Goal: Information Seeking & Learning: Learn about a topic

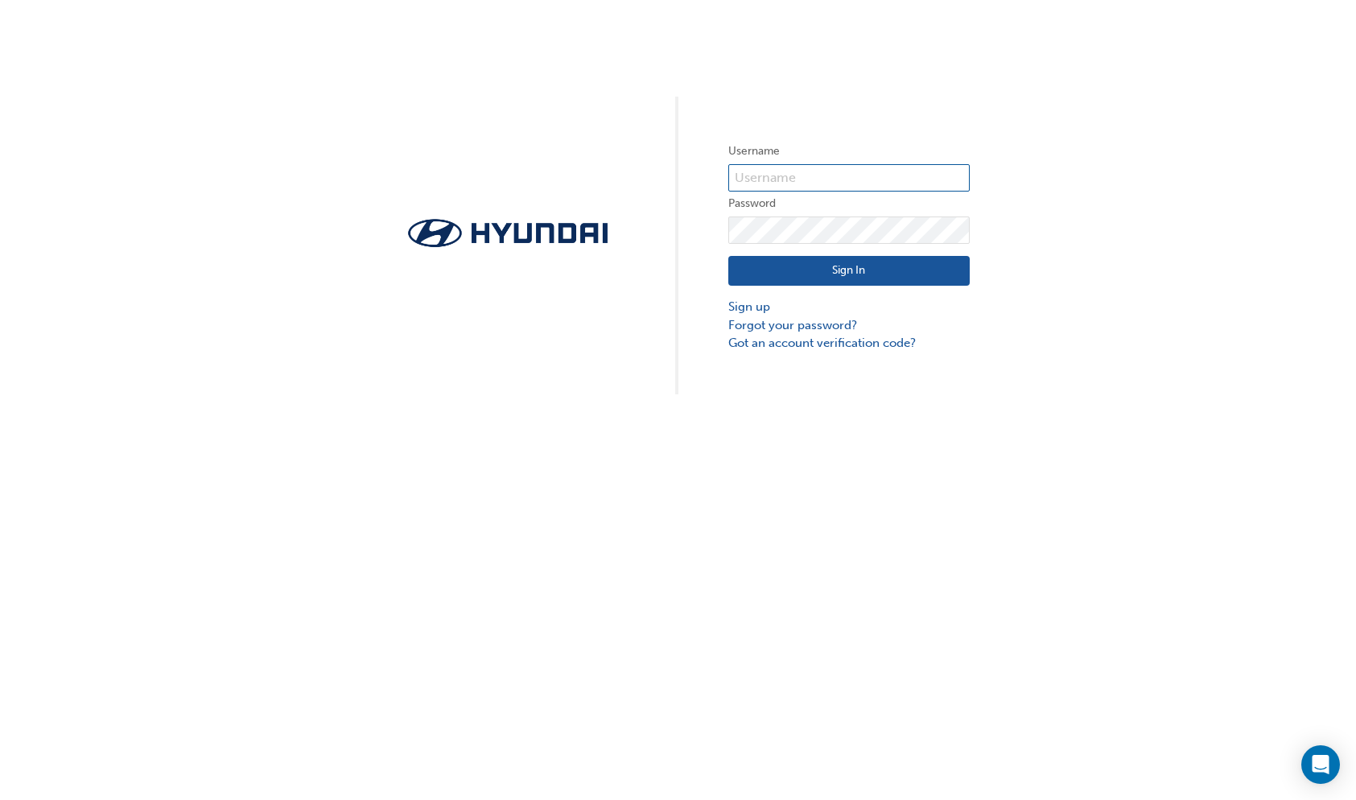
click at [894, 172] on input "text" at bounding box center [848, 177] width 241 height 27
type input "36232"
click at [894, 261] on button "Sign In" at bounding box center [848, 271] width 241 height 31
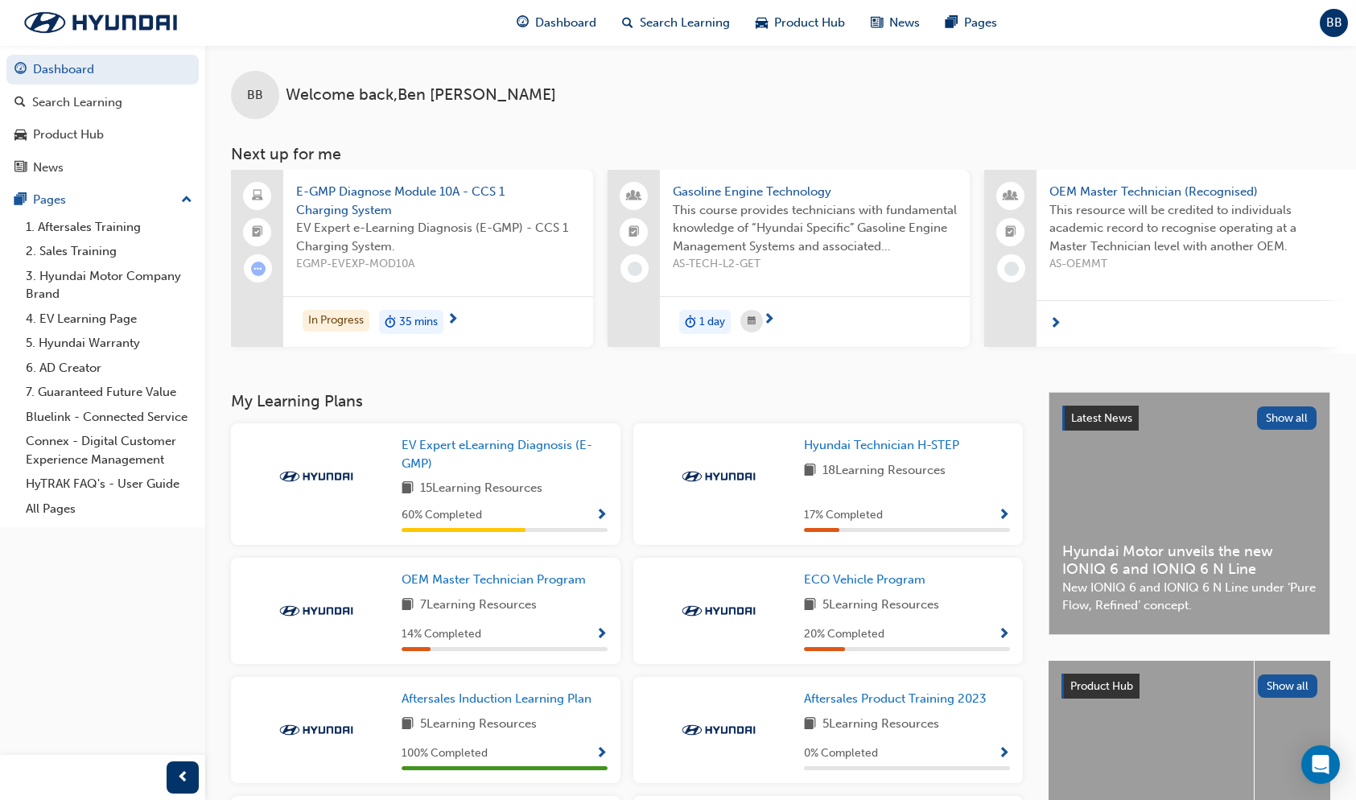
click at [423, 306] on div "In Progress 35 mins" at bounding box center [438, 321] width 310 height 51
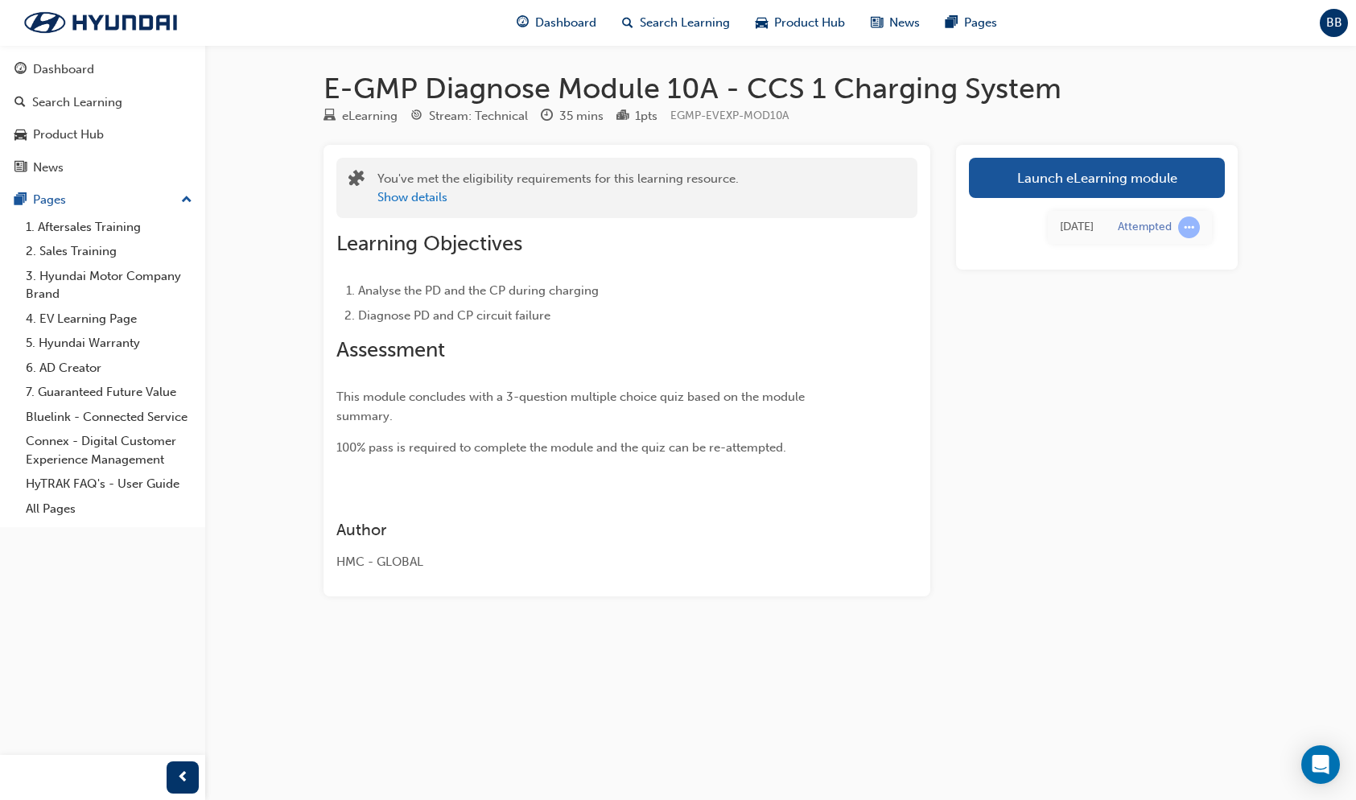
click at [894, 168] on link "Launch eLearning module" at bounding box center [1097, 178] width 256 height 40
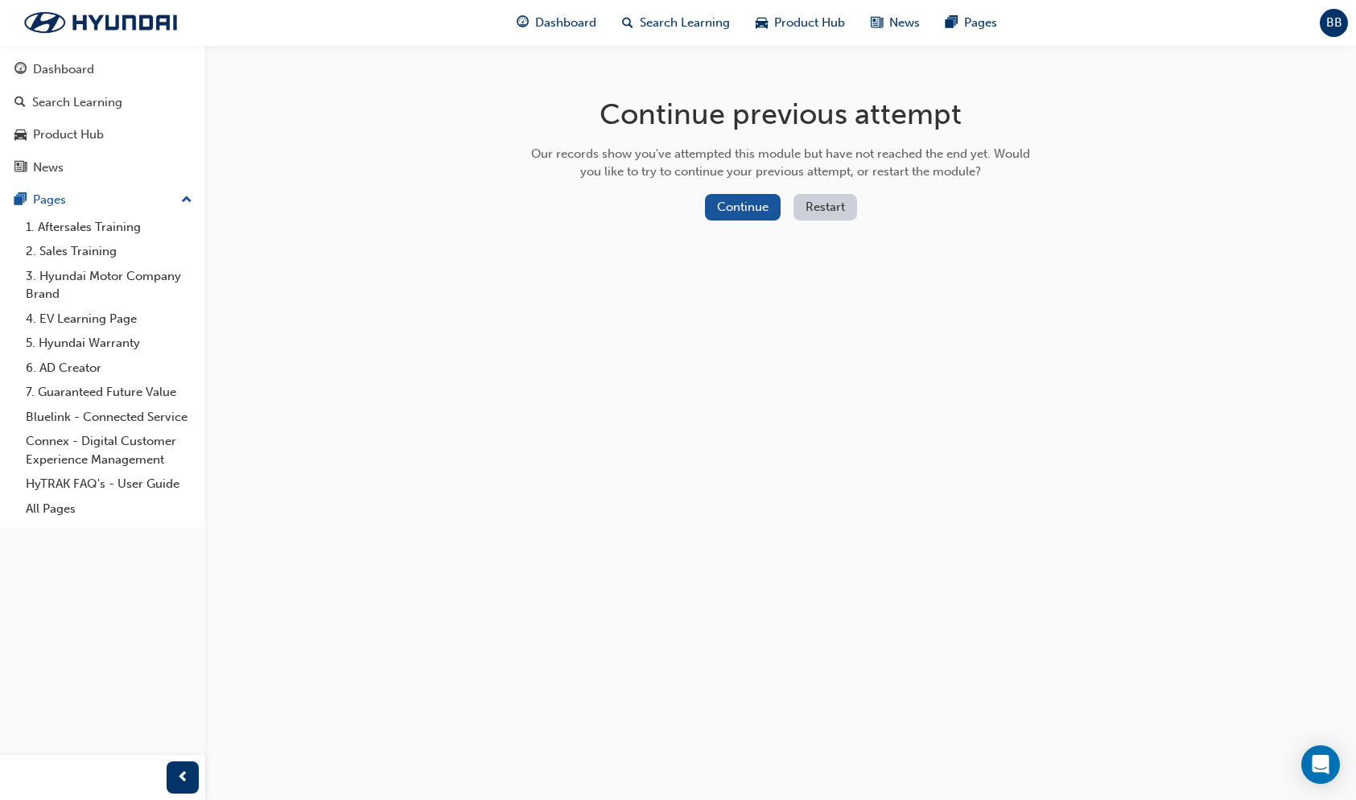
click at [760, 197] on button "Continue" at bounding box center [743, 207] width 76 height 27
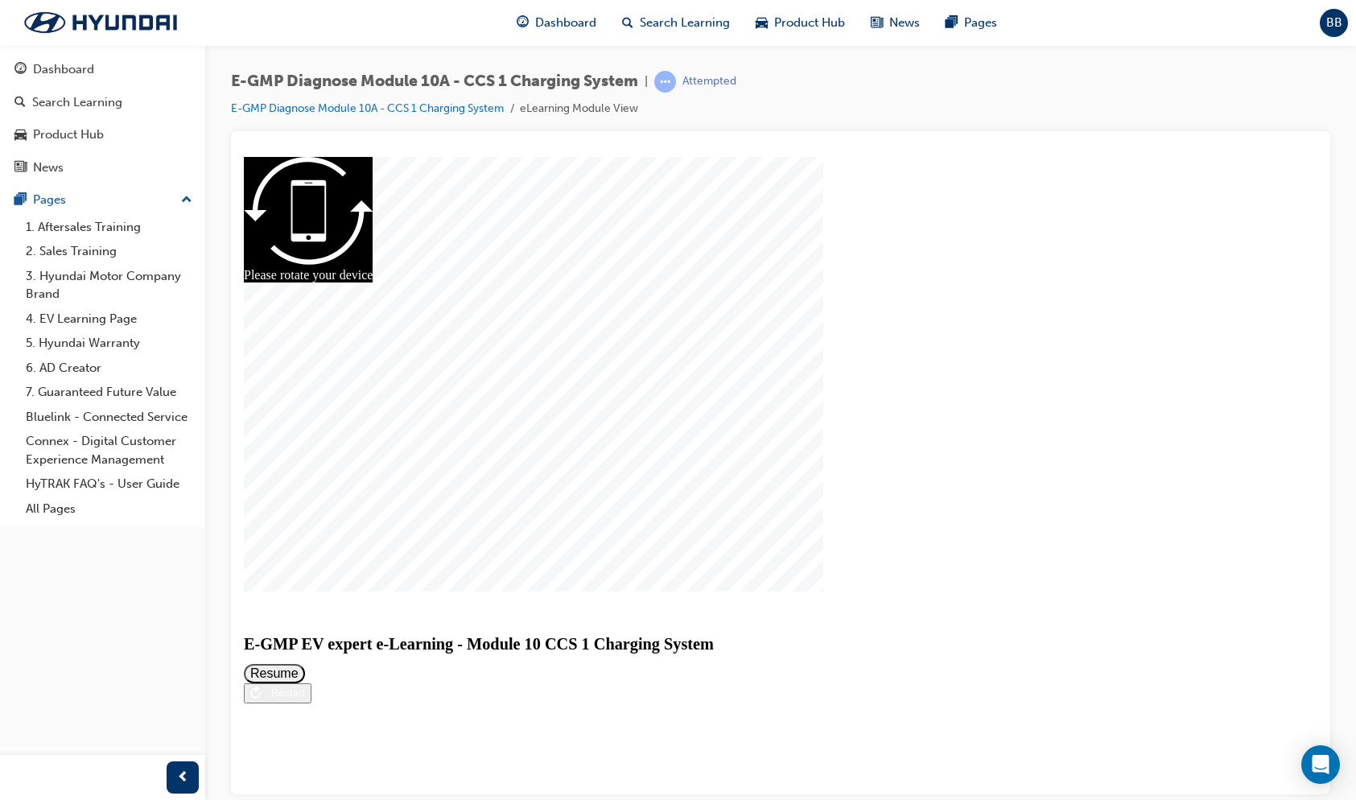
click at [305, 527] on button "Resume" at bounding box center [274, 672] width 61 height 19
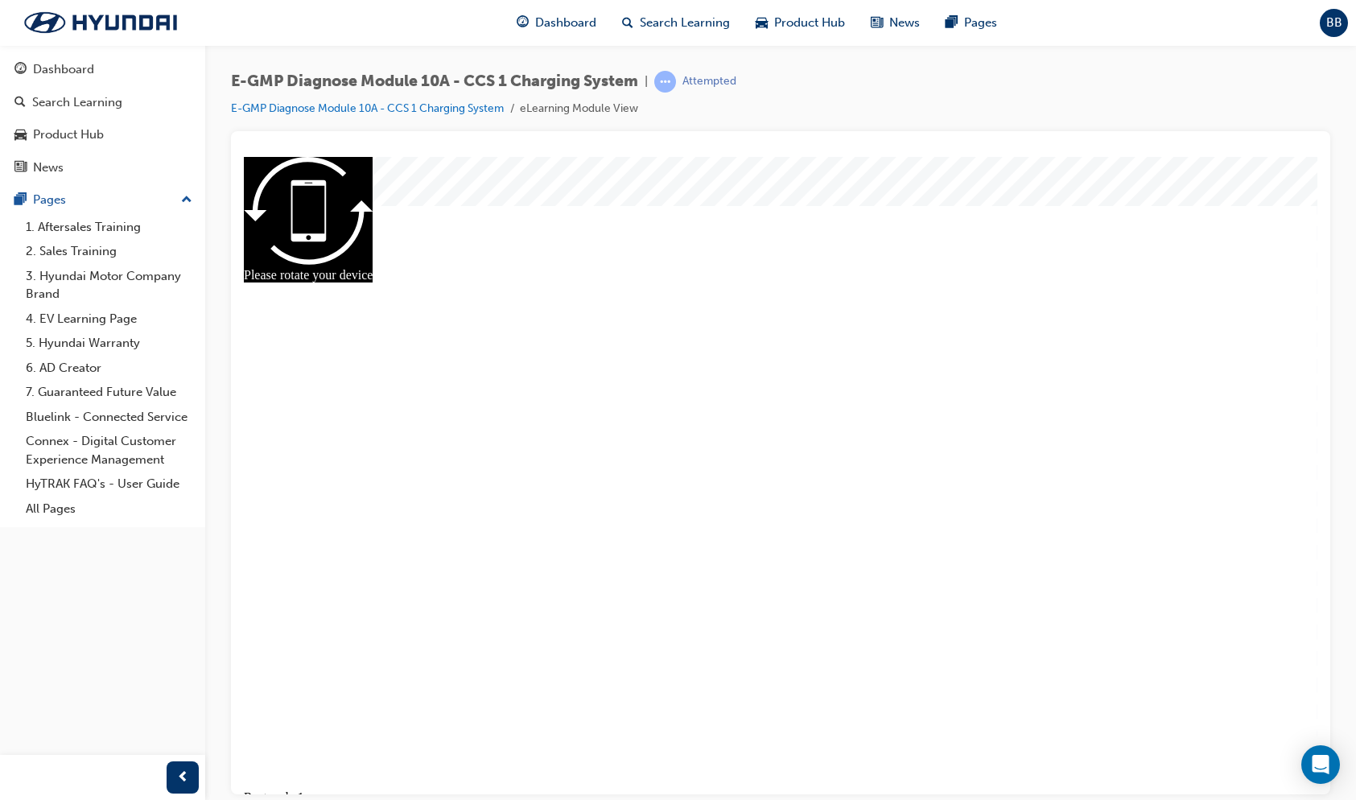
radio input "true"
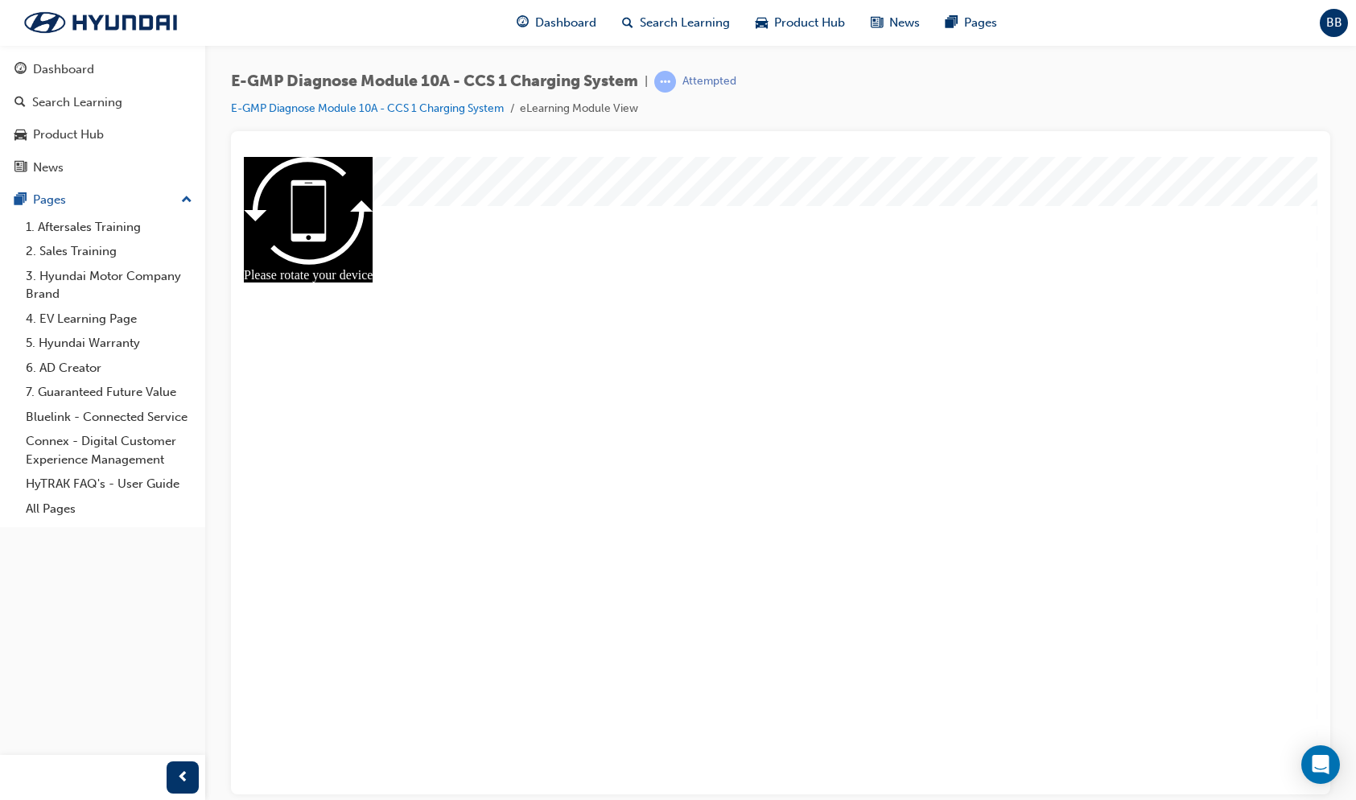
radio input "true"
click at [565, 27] on span "Dashboard" at bounding box center [565, 23] width 61 height 19
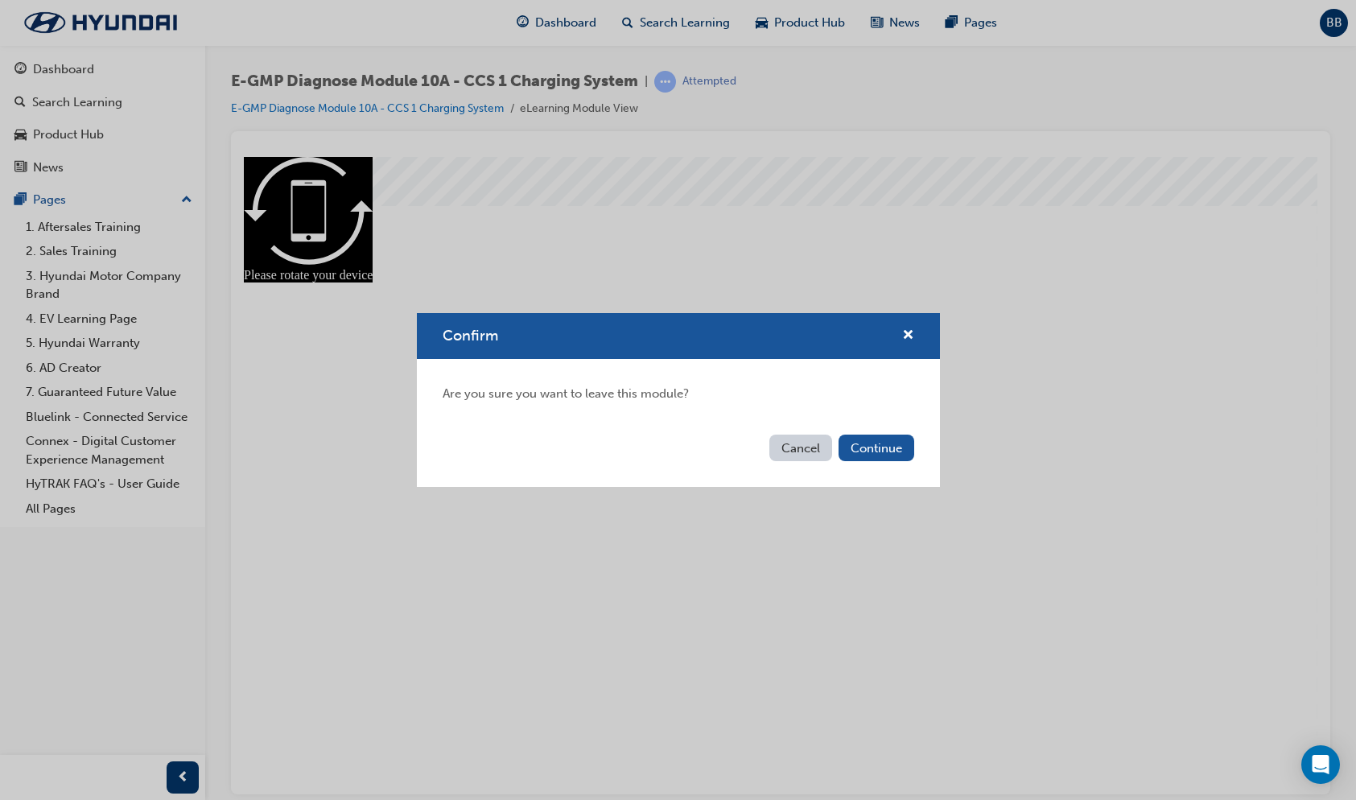
click at [894, 329] on span "cross-icon" at bounding box center [908, 336] width 12 height 14
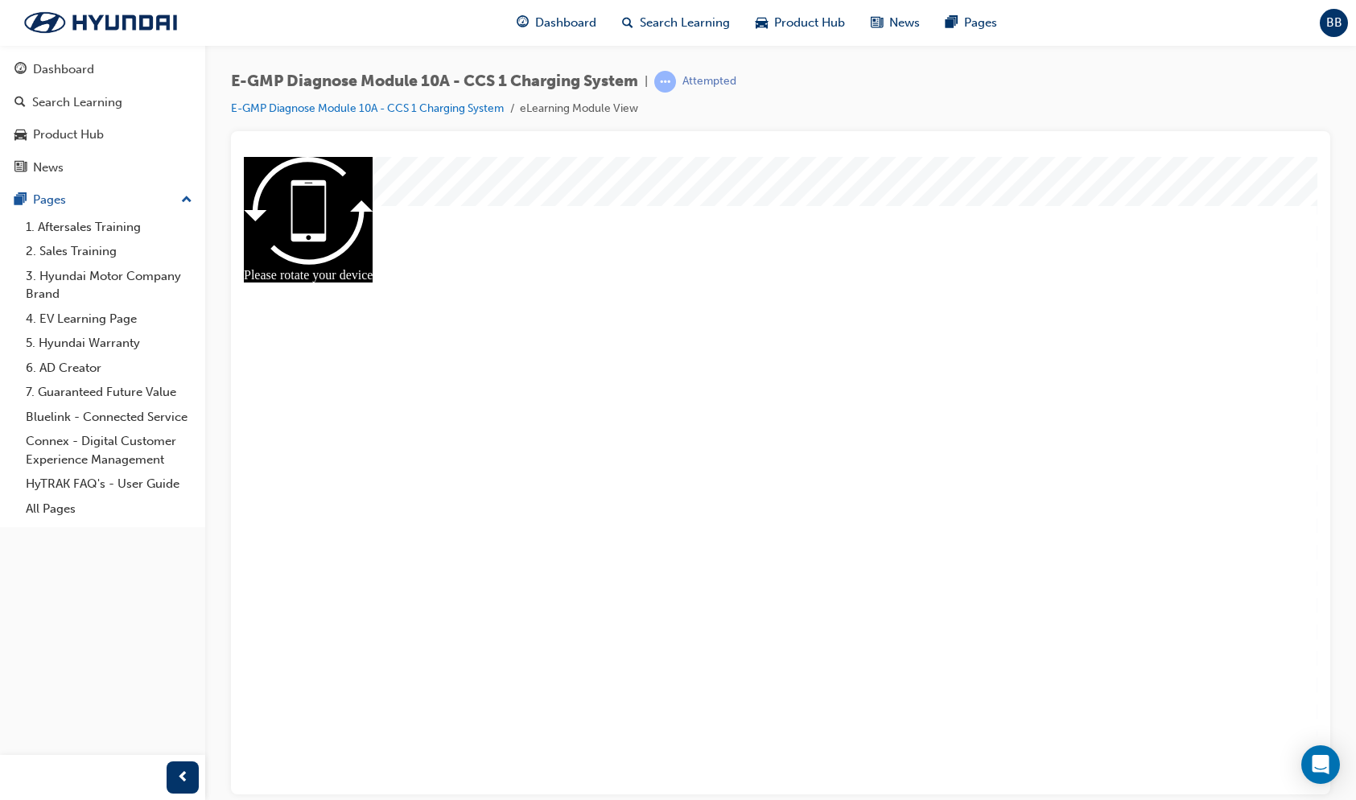
click at [474, 105] on link "E-GMP Diagnose Module 10A - CCS 1 Charging System" at bounding box center [367, 108] width 273 height 14
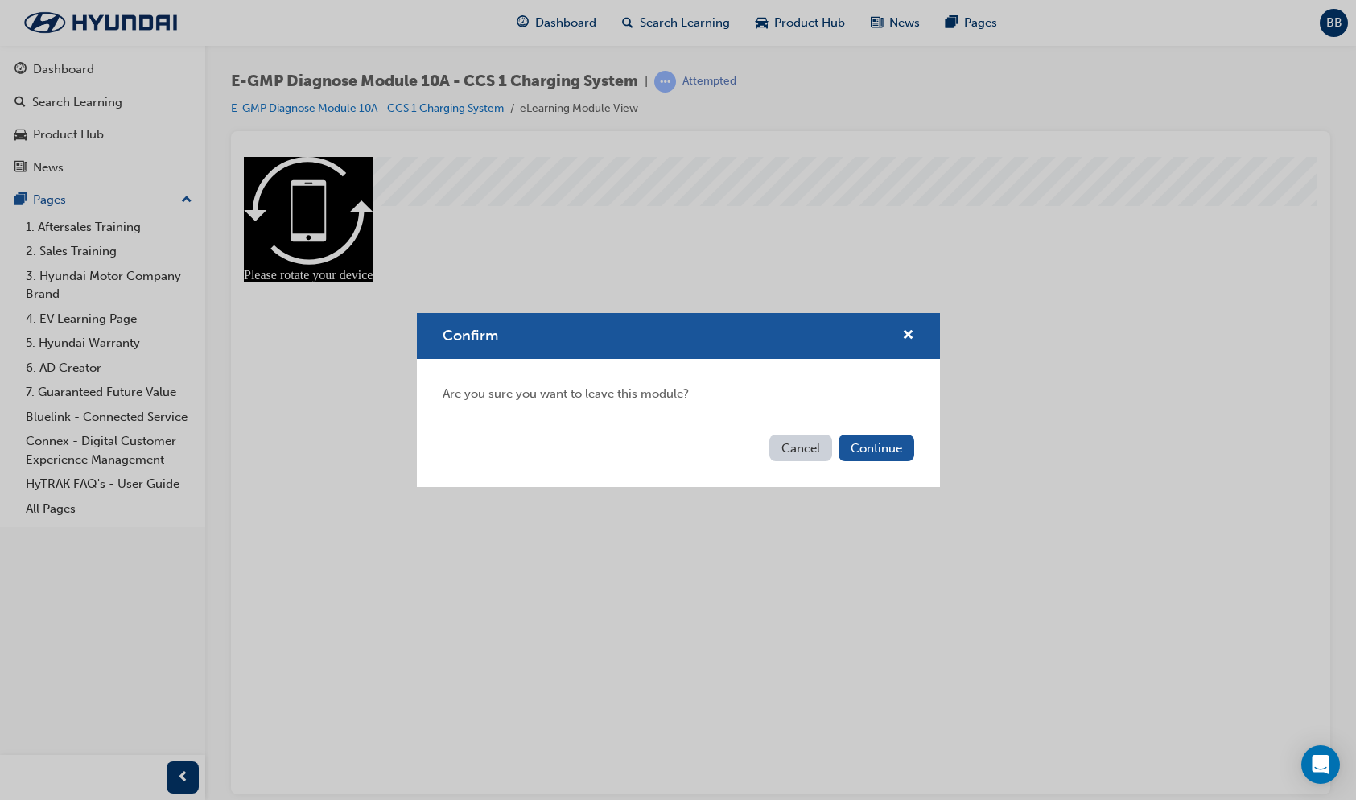
click at [864, 446] on button "Continue" at bounding box center [876, 447] width 76 height 27
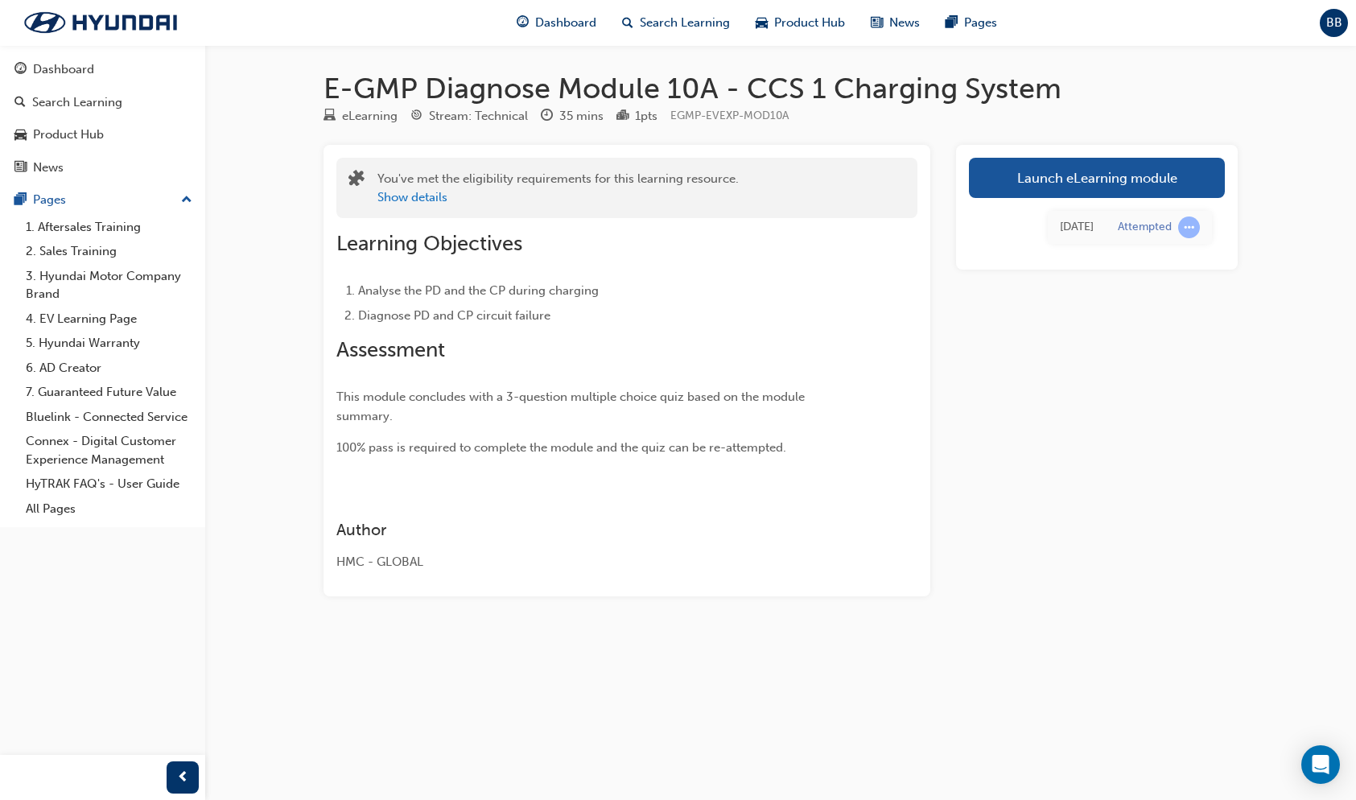
click at [1128, 167] on link "Launch eLearning module" at bounding box center [1097, 178] width 256 height 40
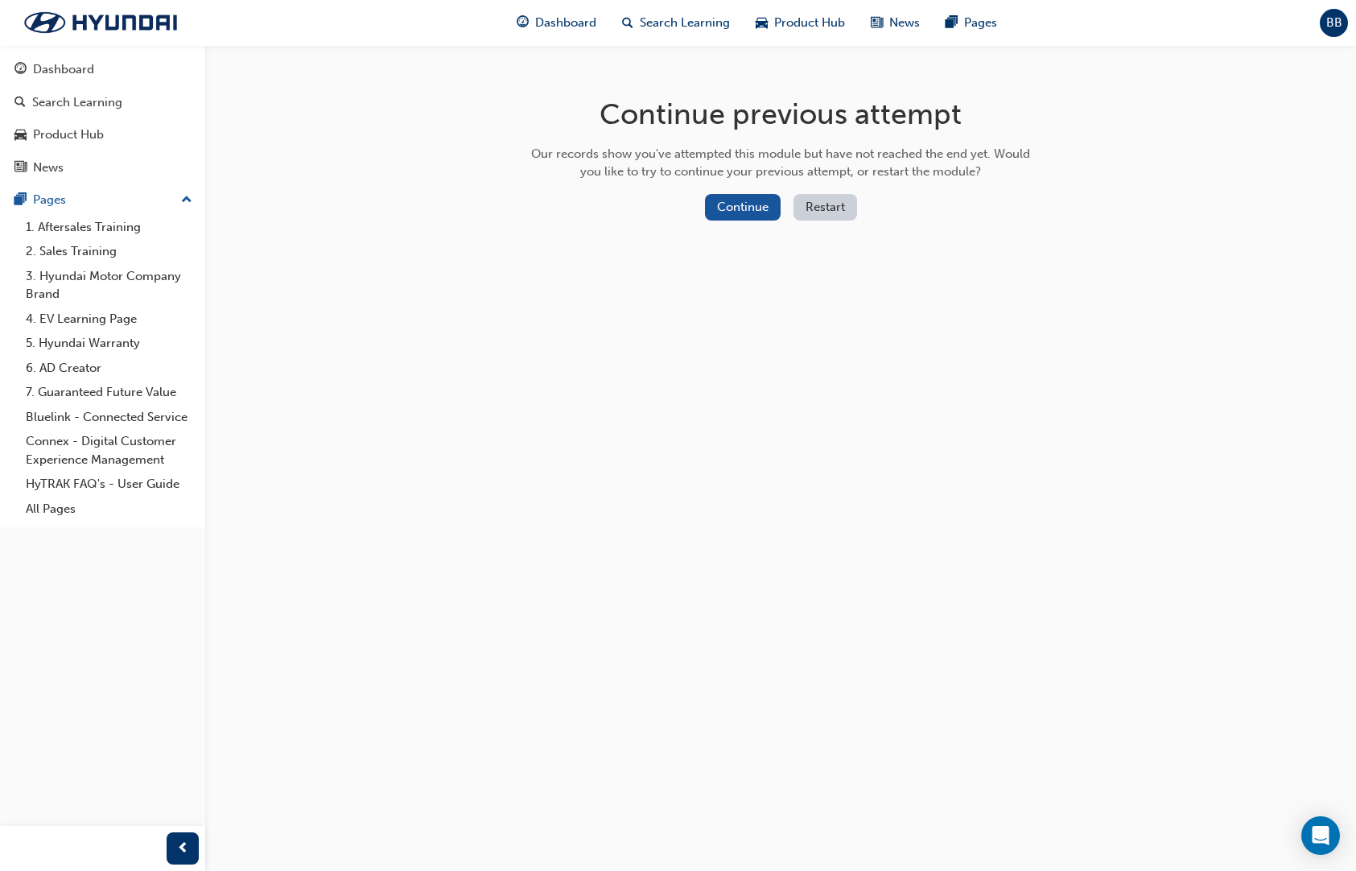
click at [749, 195] on button "Continue" at bounding box center [743, 207] width 76 height 27
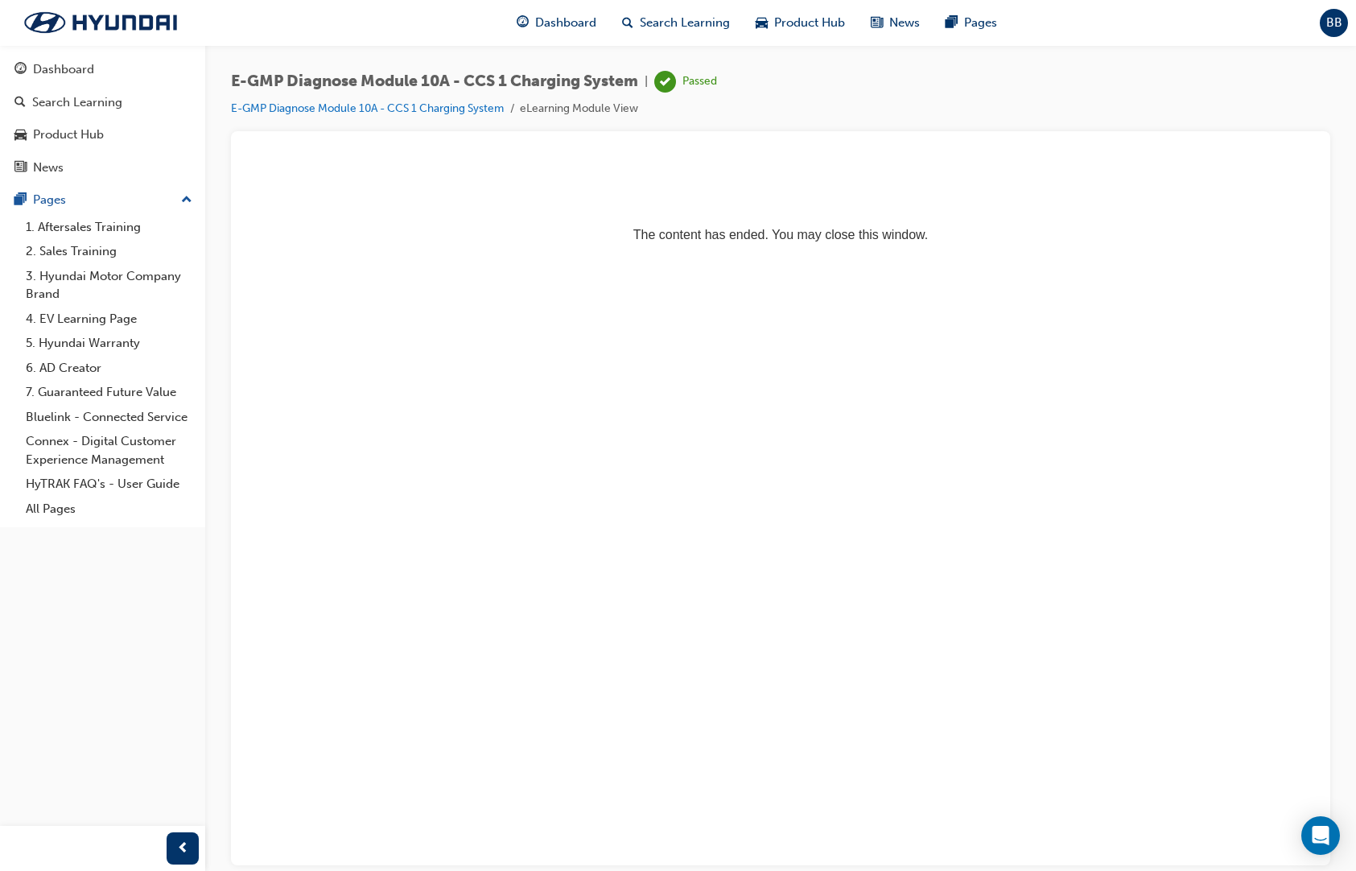
click at [609, 10] on div "Dashboard" at bounding box center [556, 22] width 105 height 33
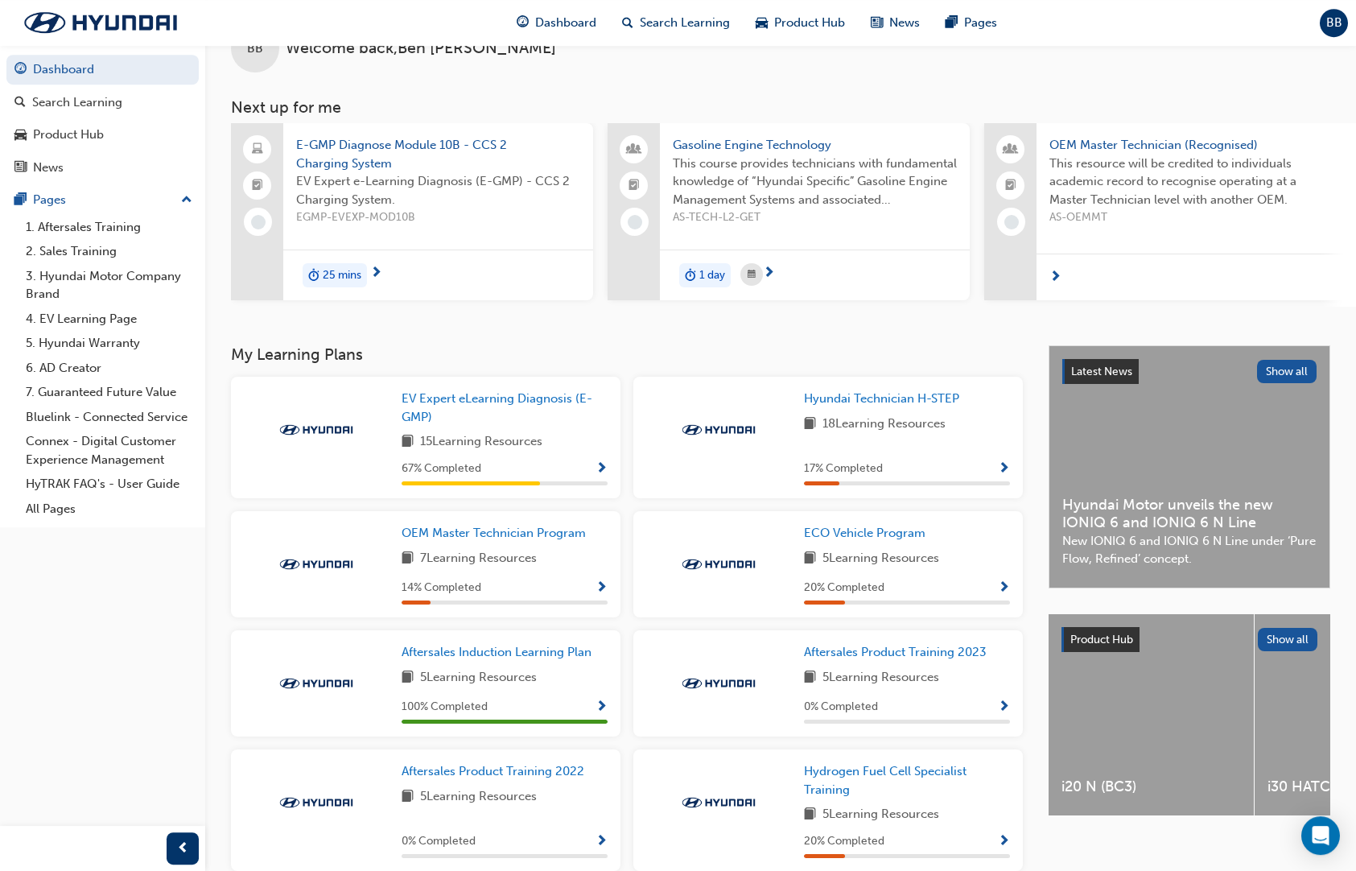
scroll to position [68, 0]
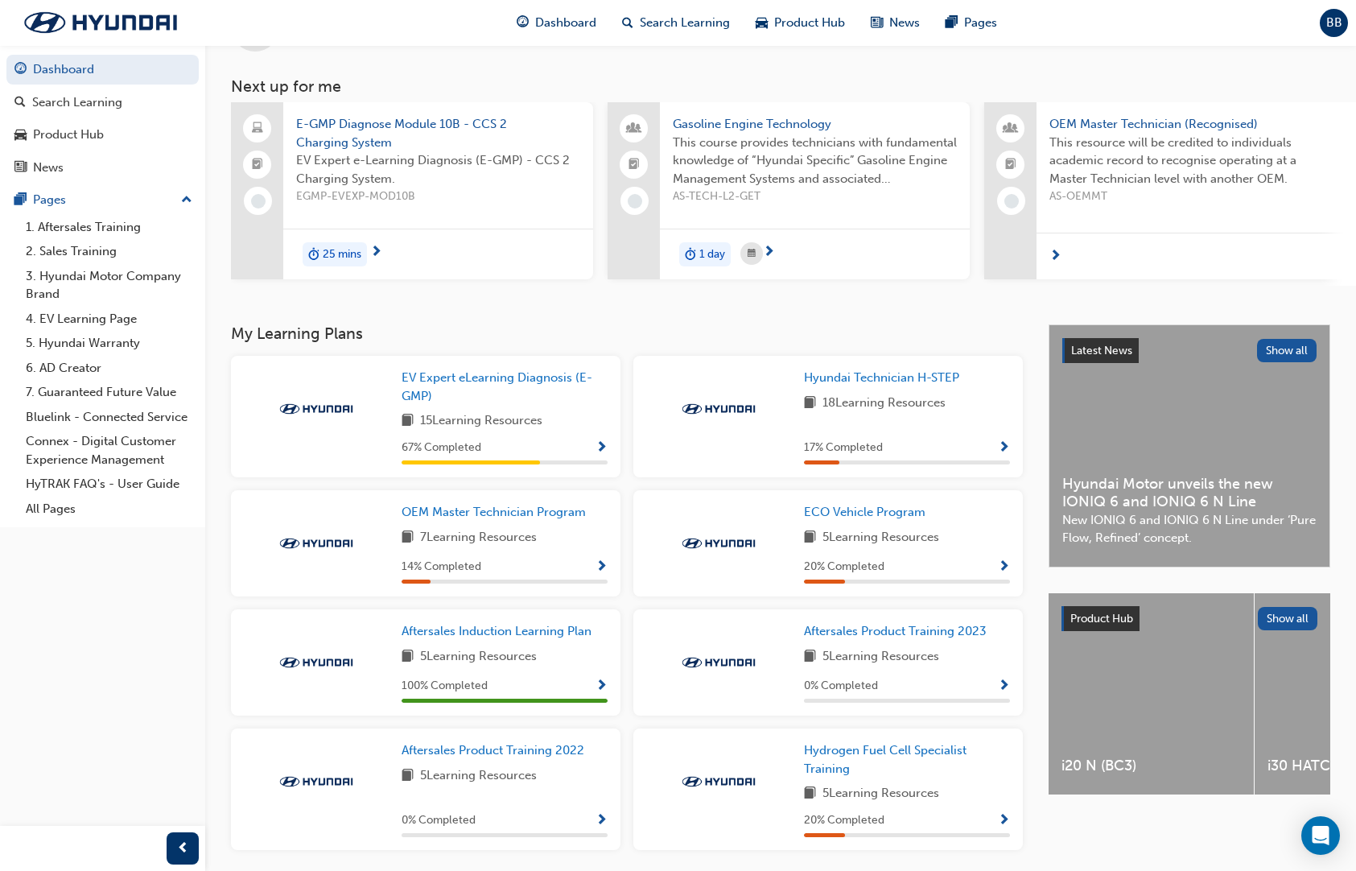
click at [467, 370] on span "EV Expert eLearning Diagnosis (E-GMP)" at bounding box center [496, 386] width 191 height 33
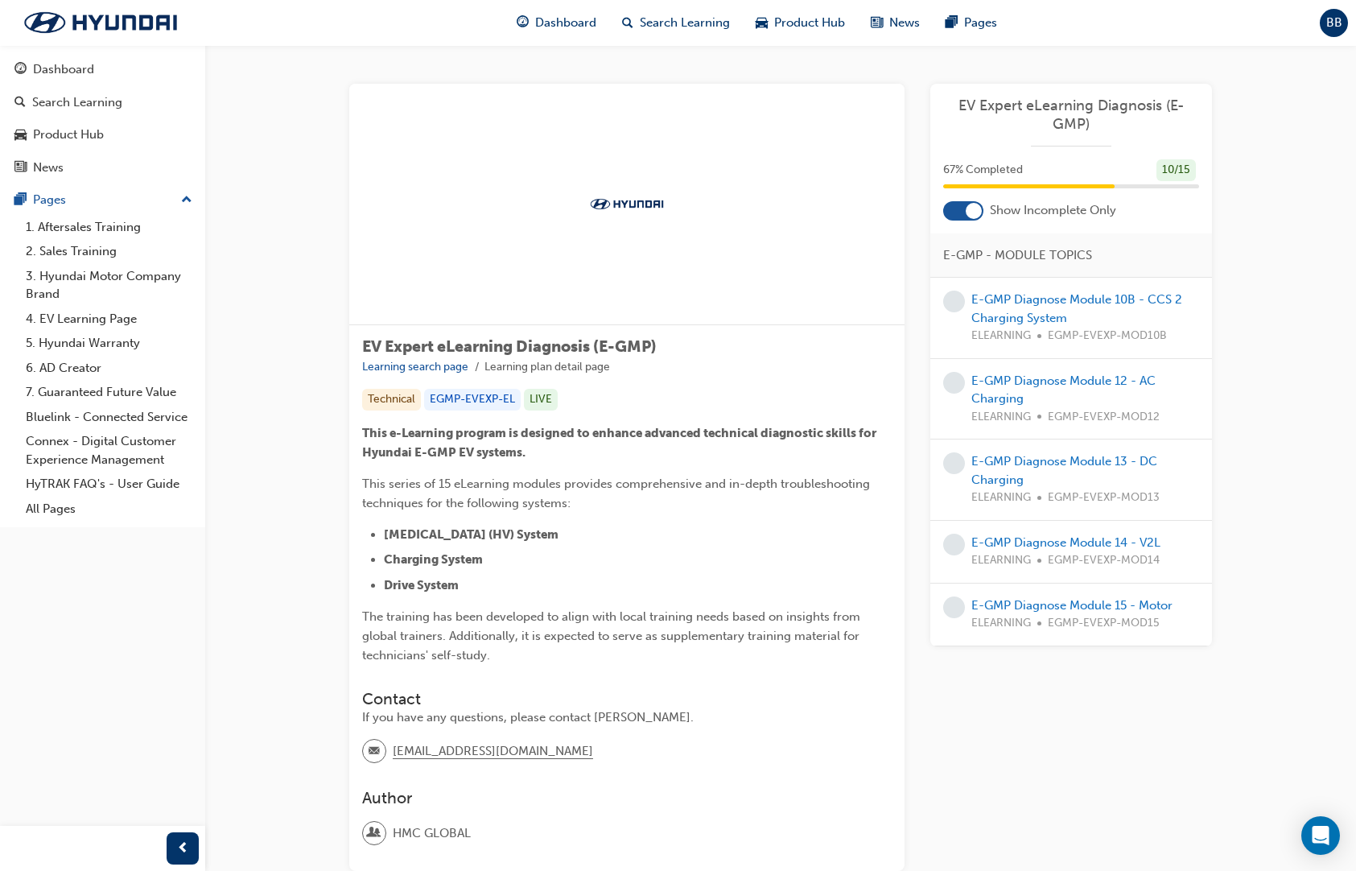
click at [596, 19] on span "Dashboard" at bounding box center [565, 23] width 61 height 19
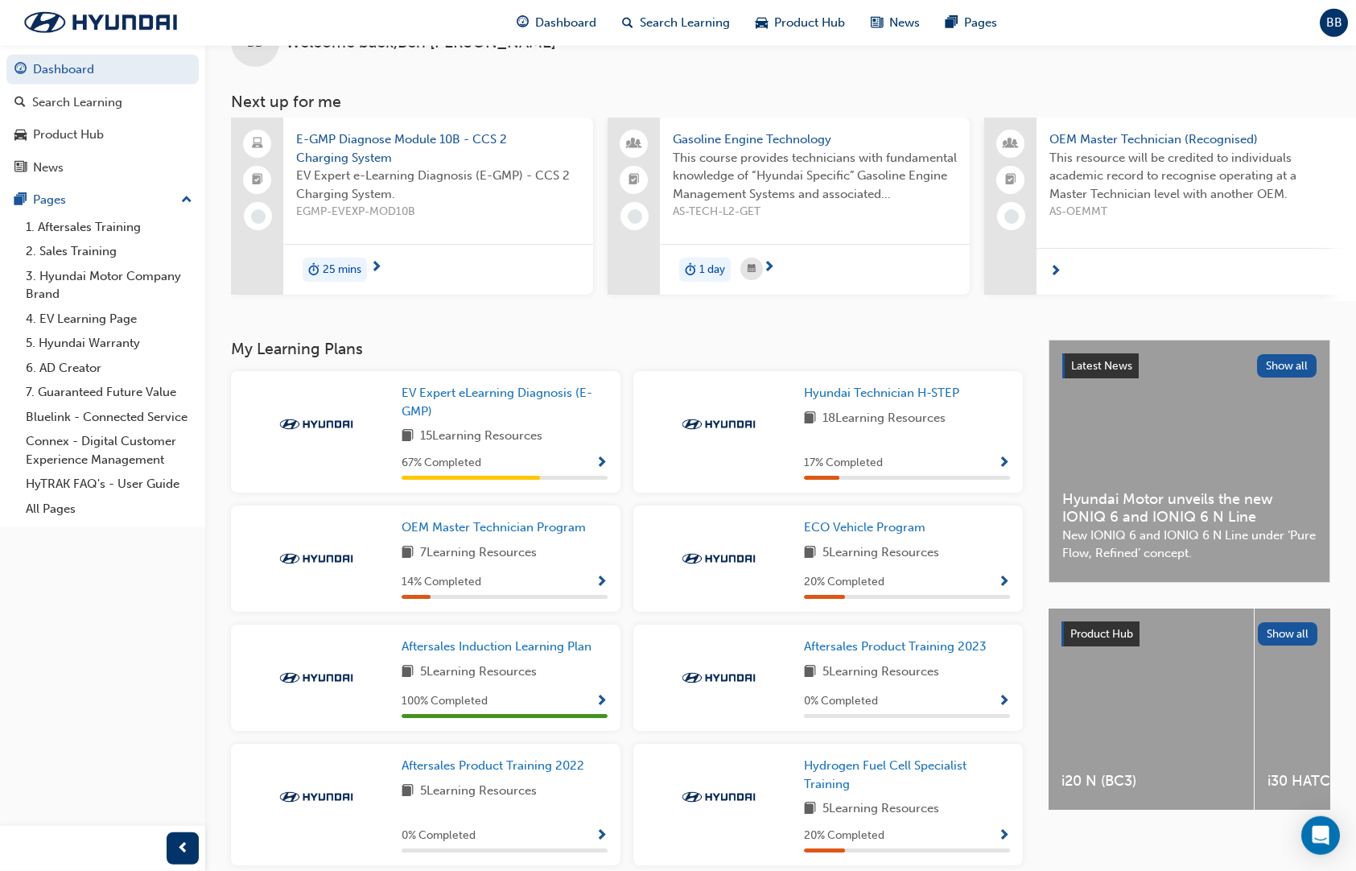
scroll to position [68, 0]
